Goal: Transaction & Acquisition: Obtain resource

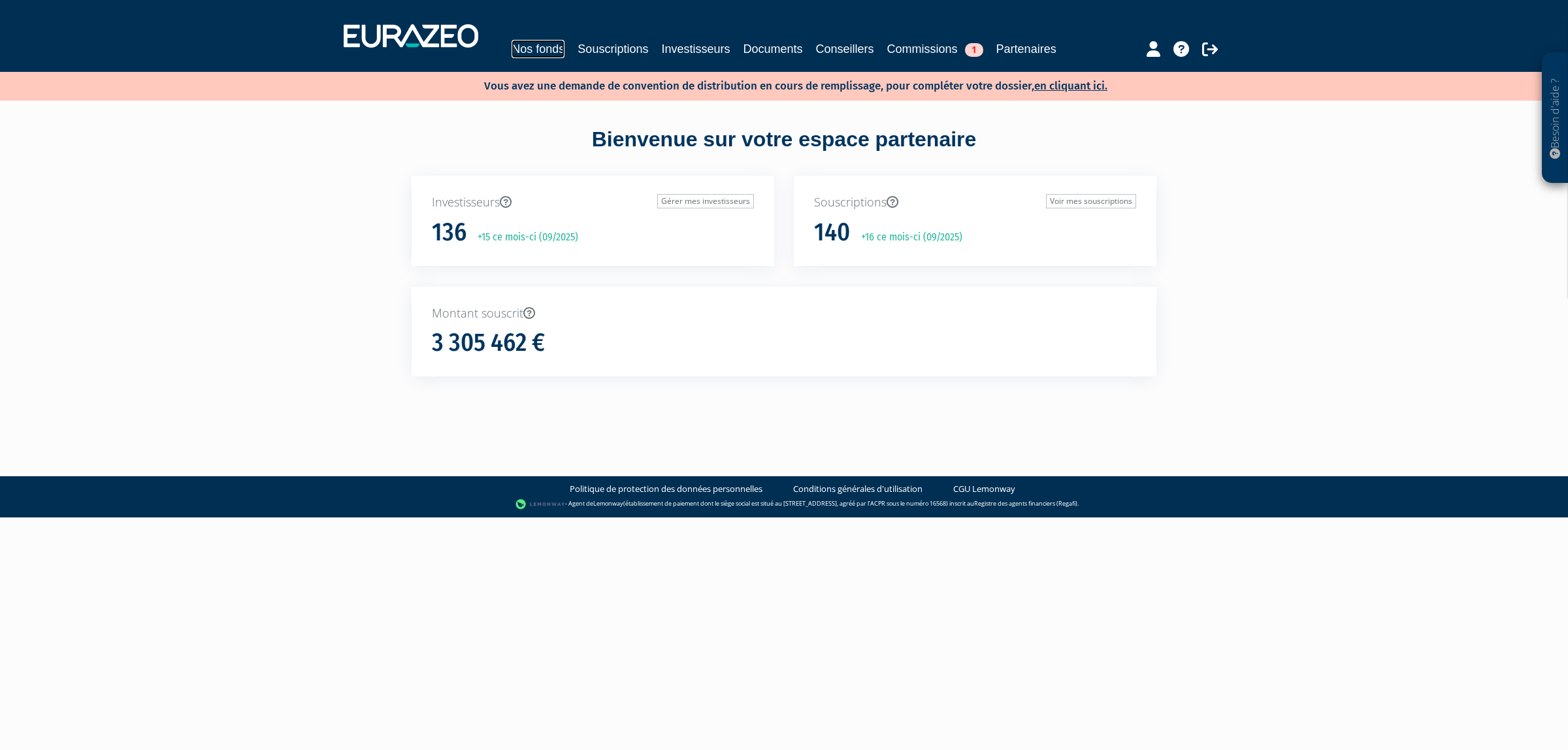
click at [556, 50] on link "Nos fonds" at bounding box center [538, 48] width 53 height 19
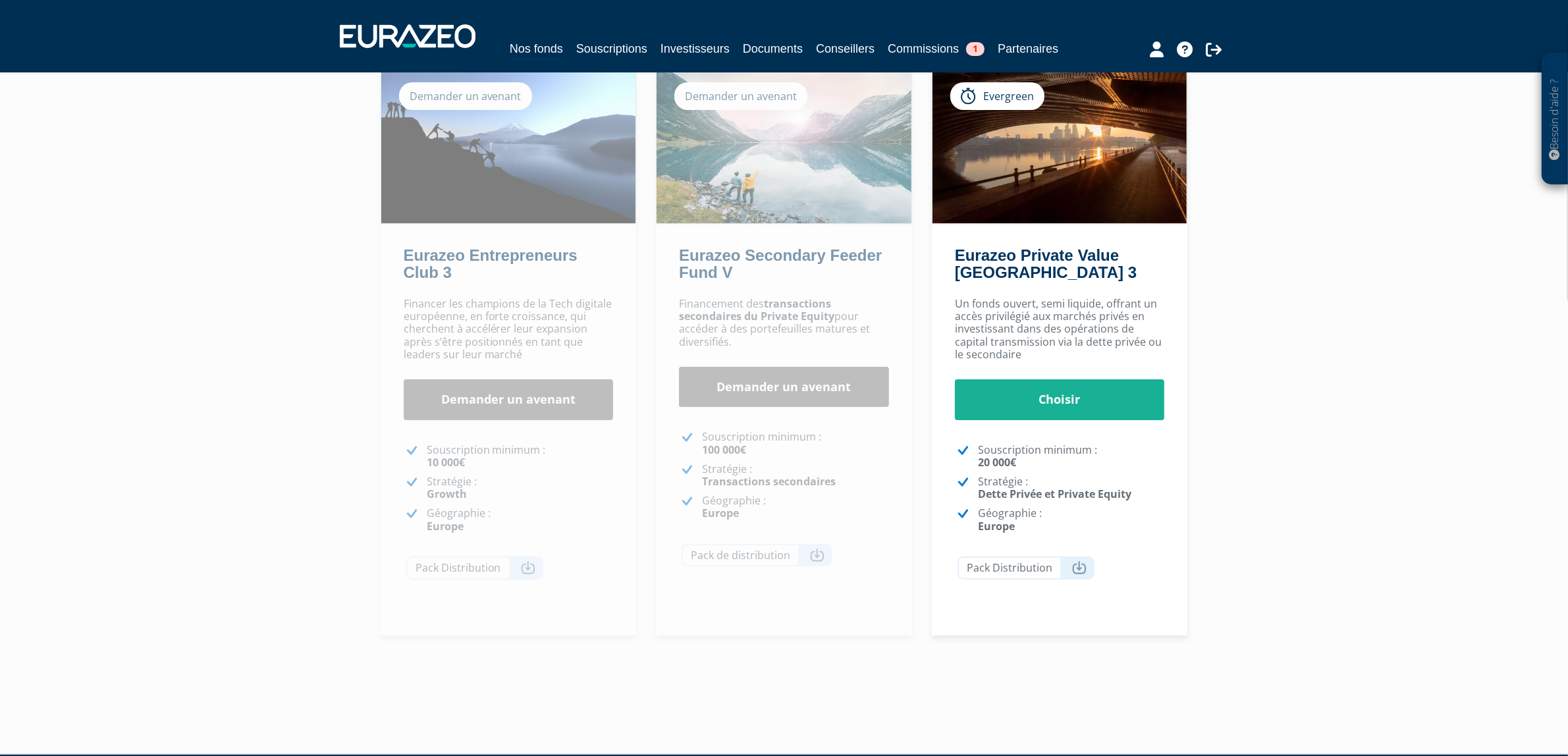
scroll to position [82, 0]
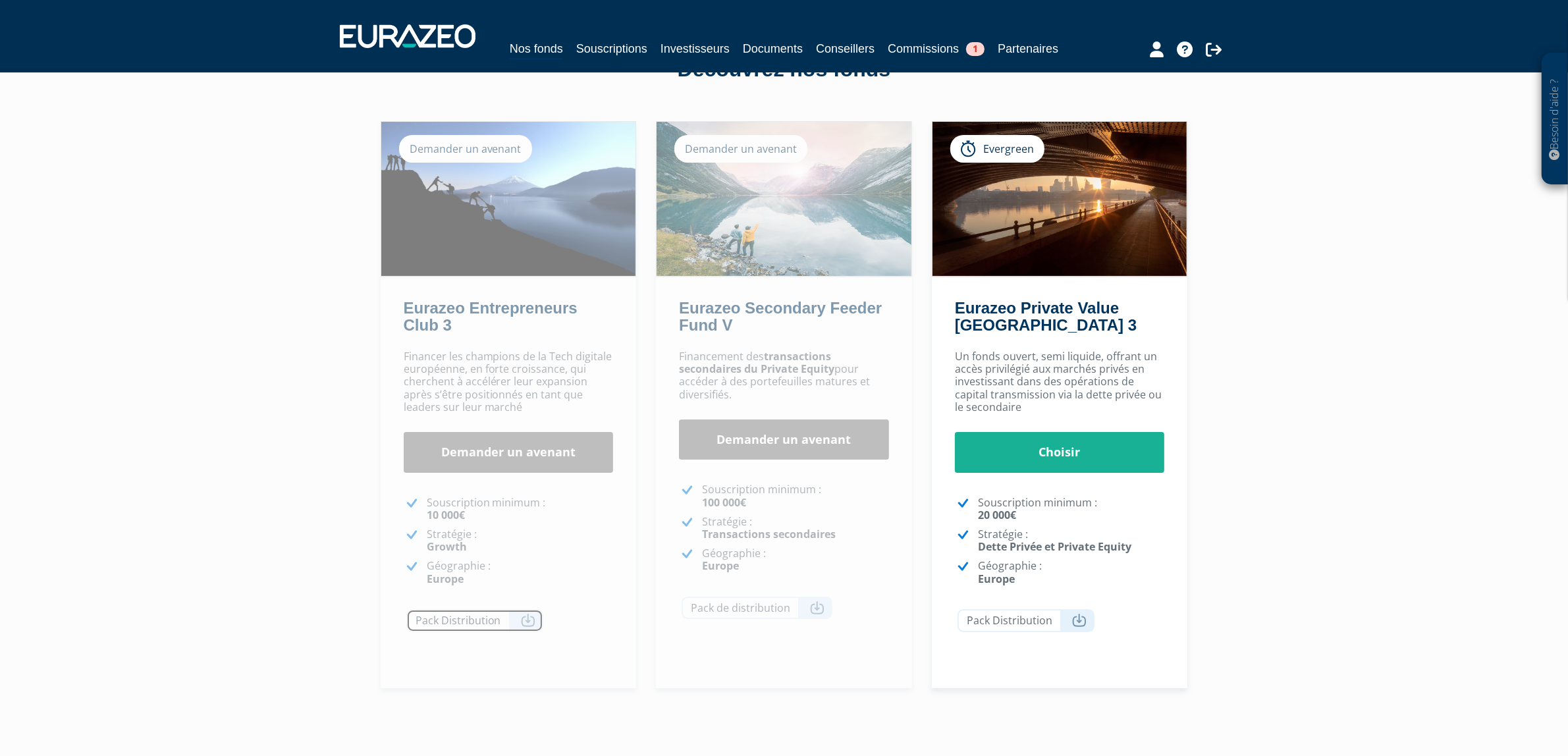
click at [522, 627] on icon at bounding box center [528, 620] width 15 height 13
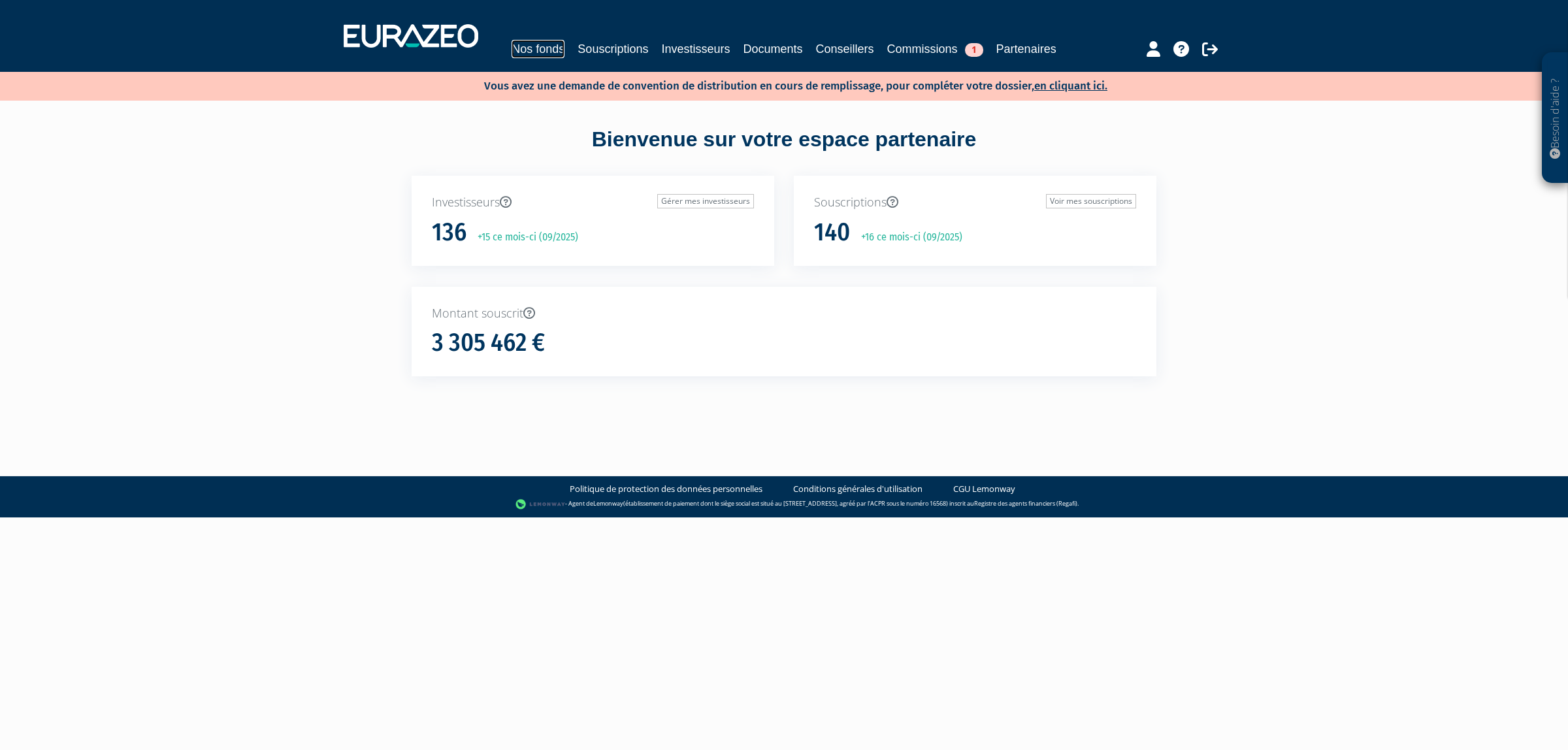
click at [561, 56] on link "Nos fonds" at bounding box center [538, 48] width 53 height 19
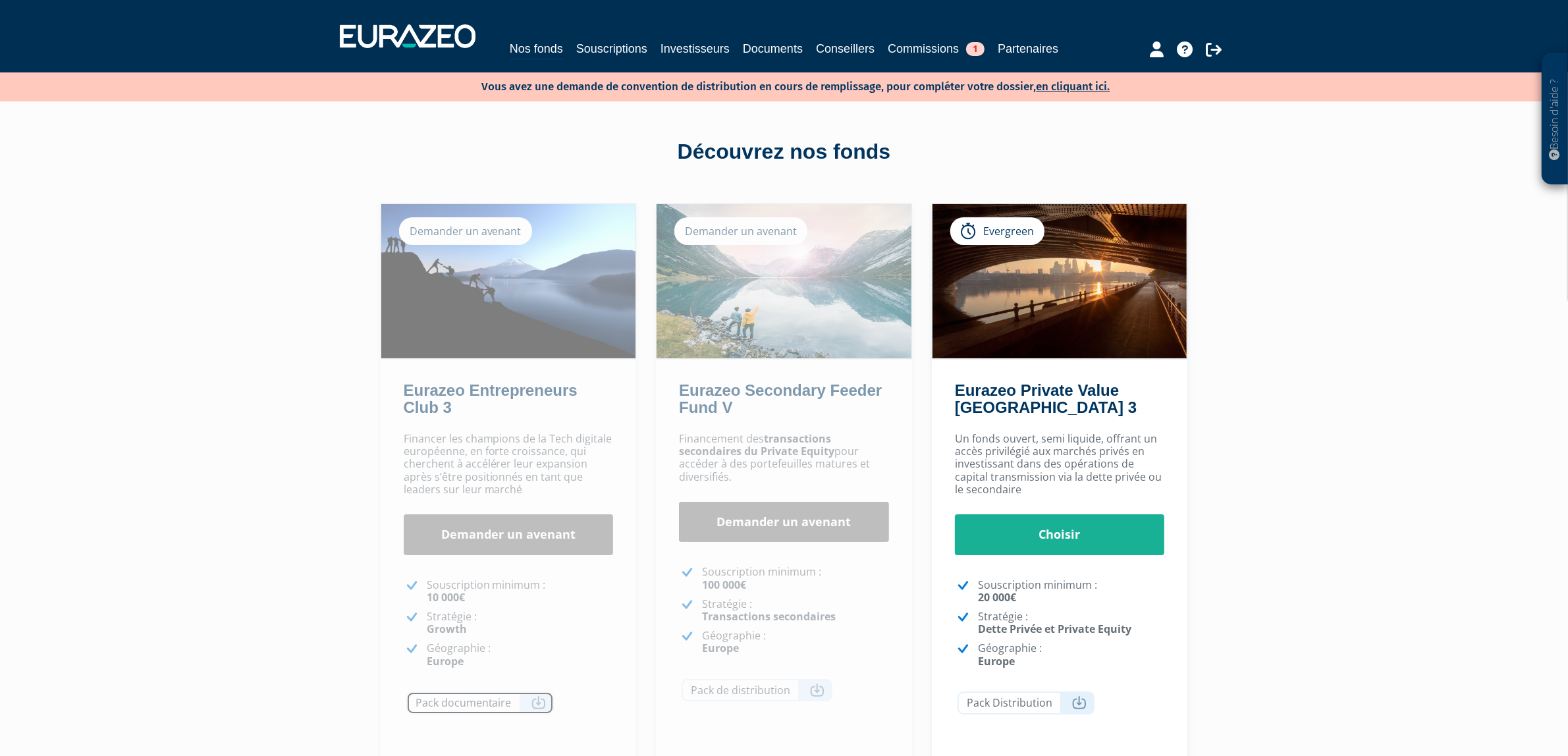
click at [540, 710] on icon at bounding box center [539, 702] width 15 height 13
